Goal: Task Accomplishment & Management: Manage account settings

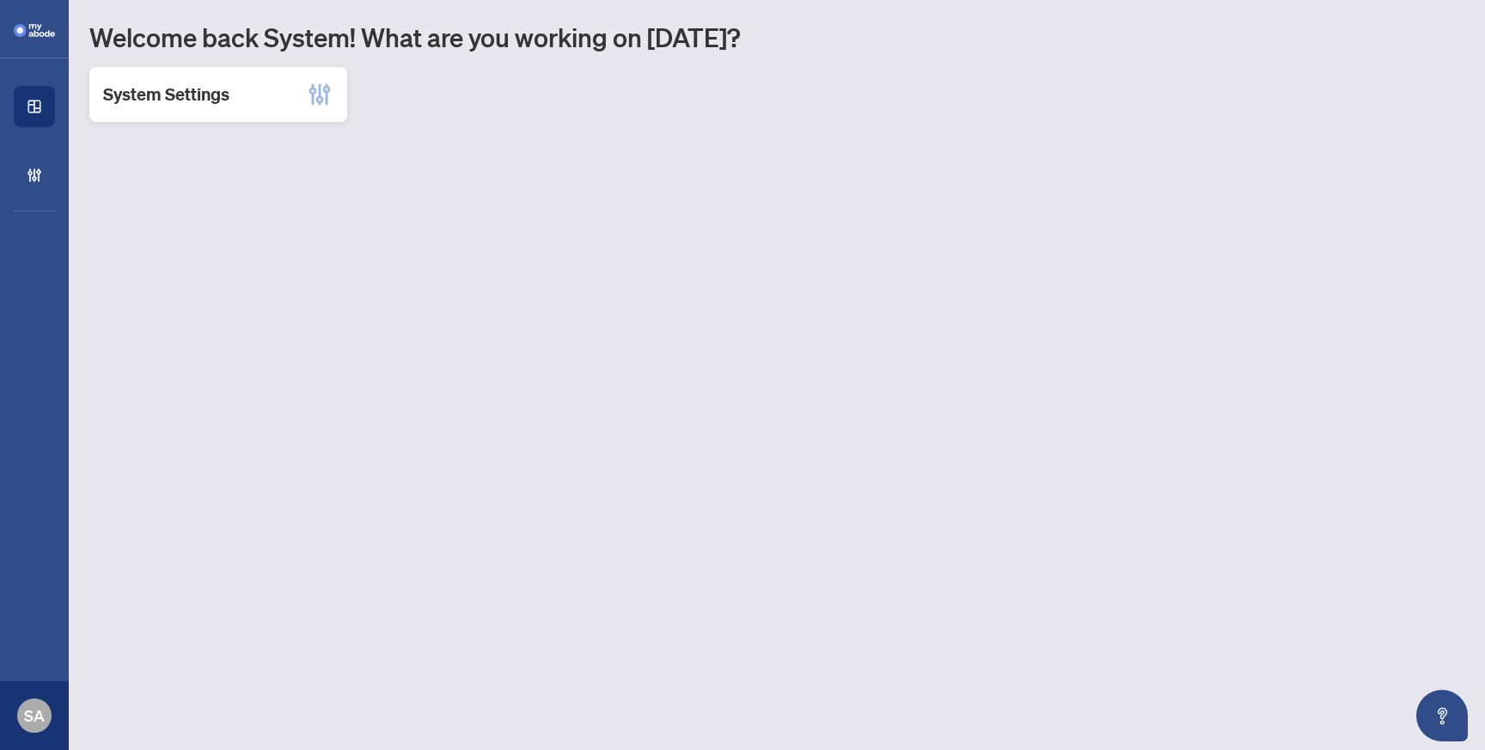
click at [251, 112] on div "System Settings" at bounding box center [218, 94] width 258 height 55
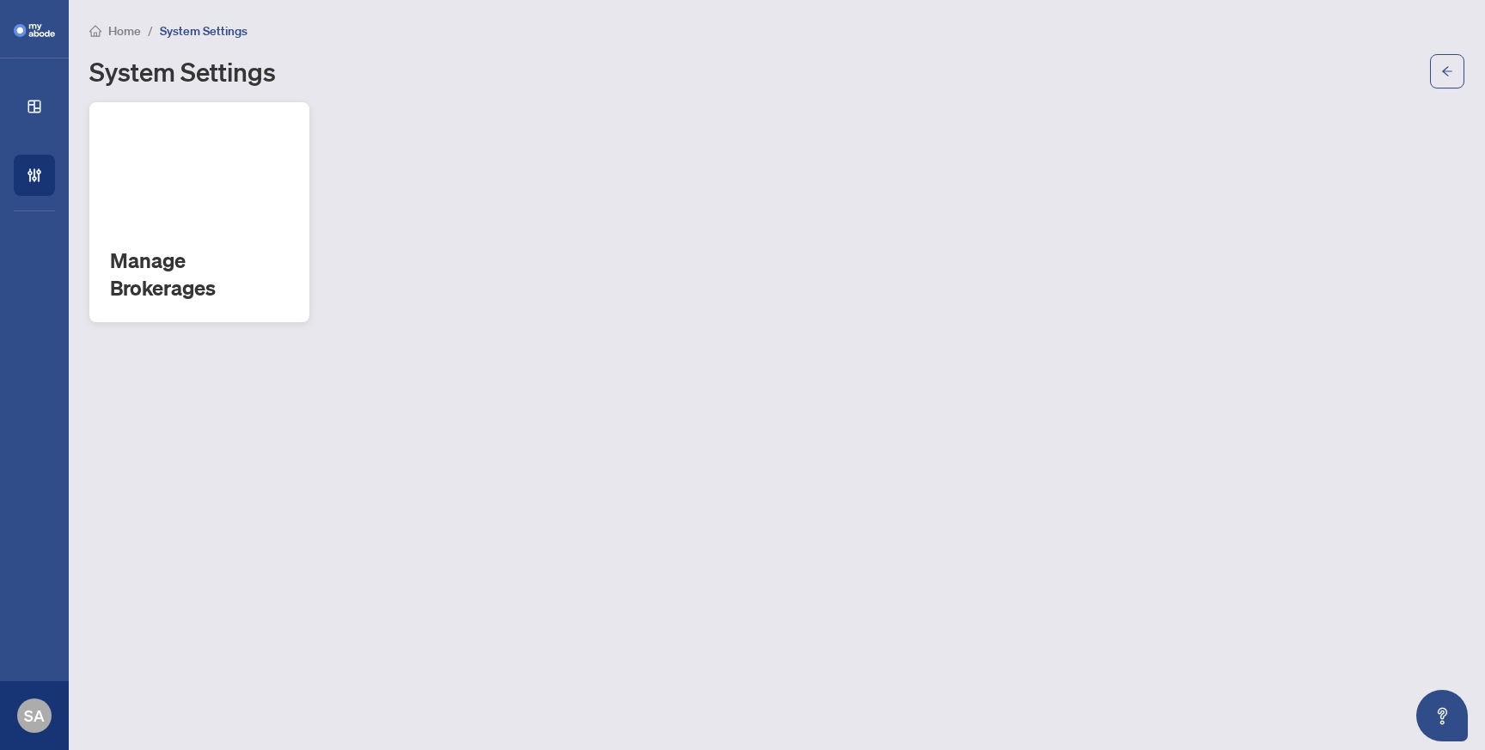
click at [217, 167] on div "Manage Brokerages" at bounding box center [199, 212] width 220 height 220
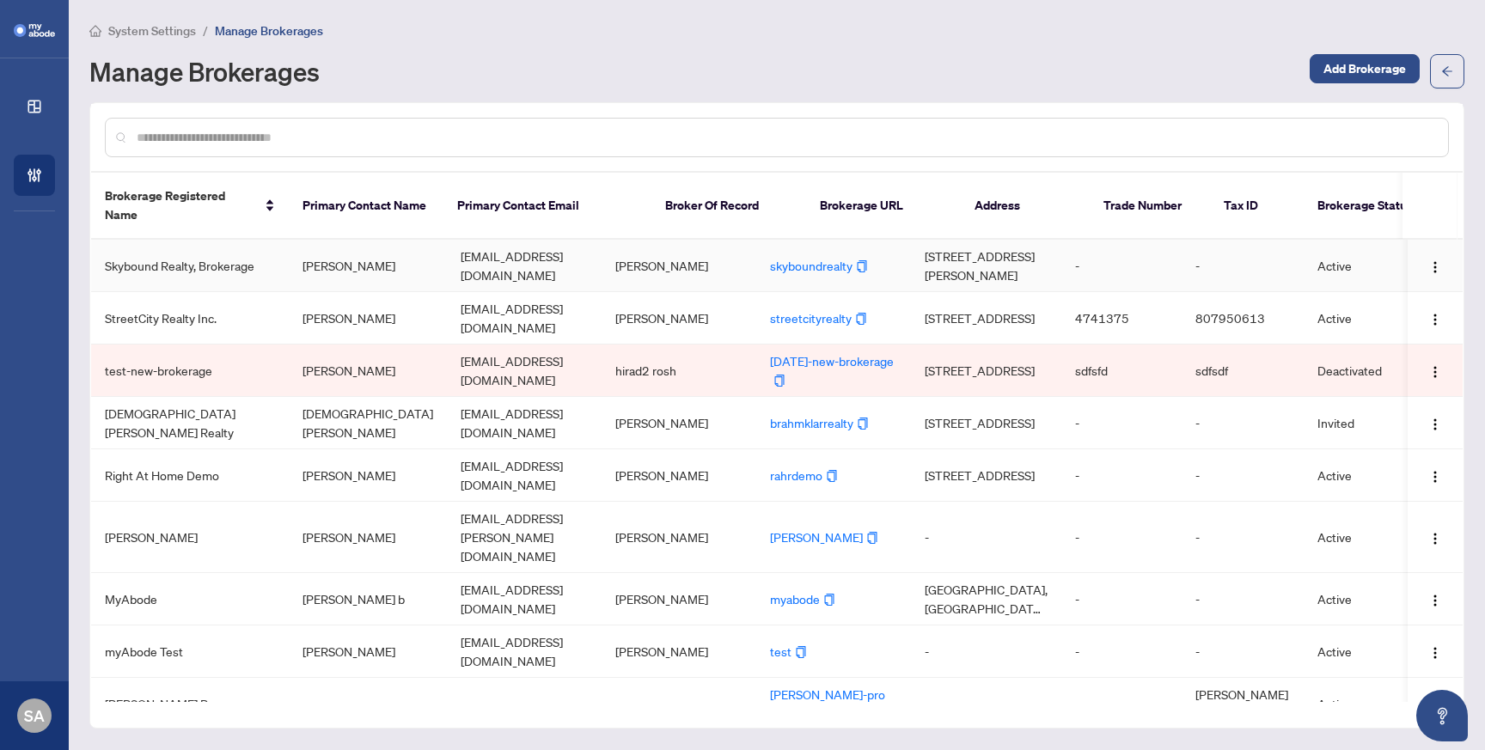
click at [439, 262] on td "[PERSON_NAME]" at bounding box center [368, 266] width 158 height 52
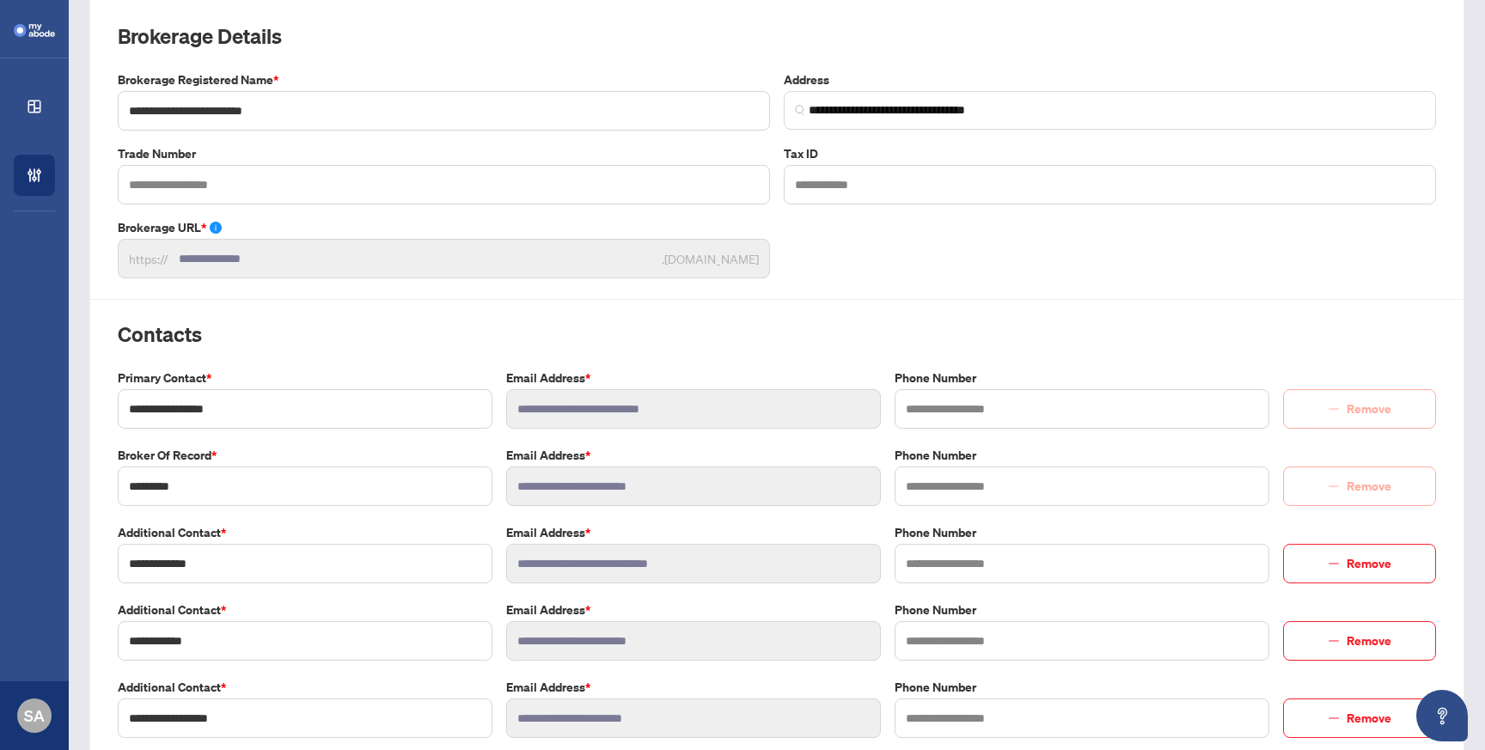
scroll to position [128, 0]
